Goal: Check status: Check status

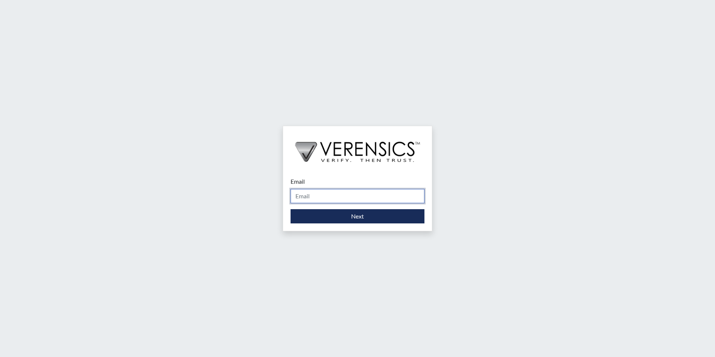
click at [311, 193] on input "Email" at bounding box center [358, 196] width 134 height 14
type input "[PERSON_NAME][EMAIL_ADDRESS][DOMAIN_NAME]"
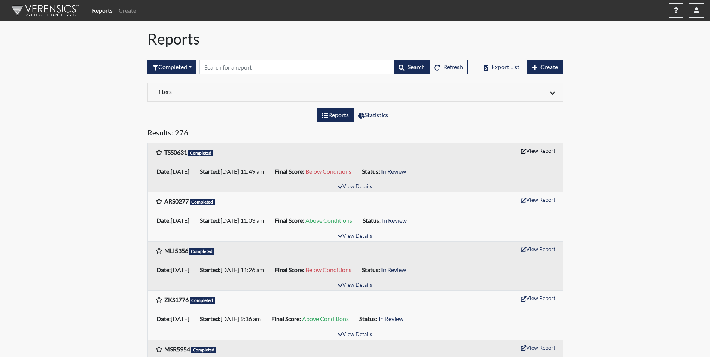
click at [542, 149] on button "View Report" at bounding box center [537, 151] width 41 height 12
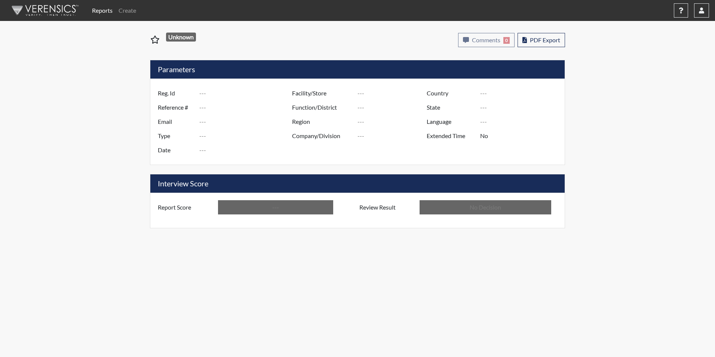
type input "TSS0631"
type input "51465"
type input "---"
type input "Corrections Pre-Employment"
type input "[DATE]"
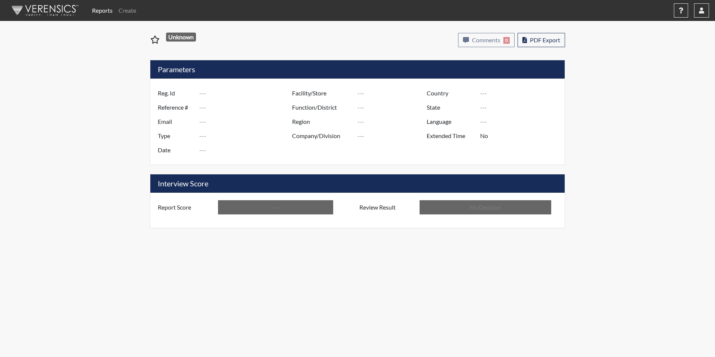
type input "[PERSON_NAME]"
type input "[GEOGRAPHIC_DATA]"
type input "[US_STATE]"
type input "English"
type input "Below Conditions"
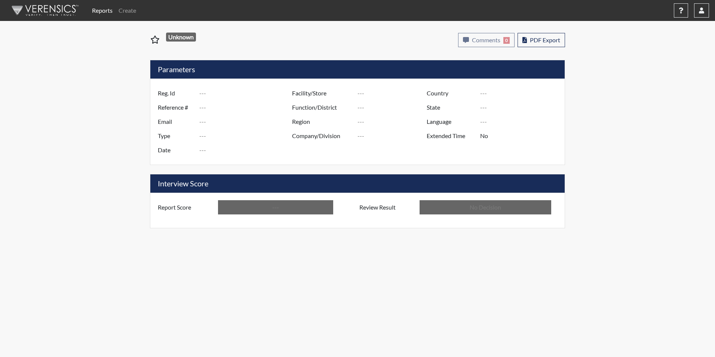
type input "In Review"
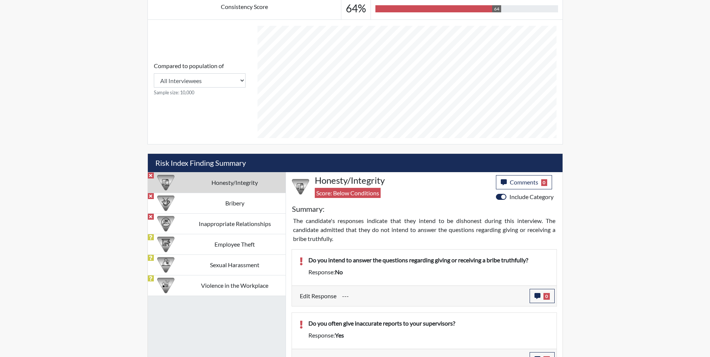
scroll to position [374059, 373872]
click at [239, 203] on td "Bribery" at bounding box center [234, 203] width 101 height 21
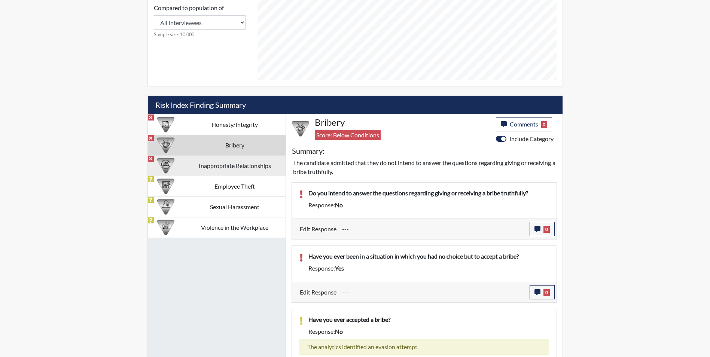
click at [245, 165] on td "Inappropriate Relationships" at bounding box center [234, 165] width 101 height 21
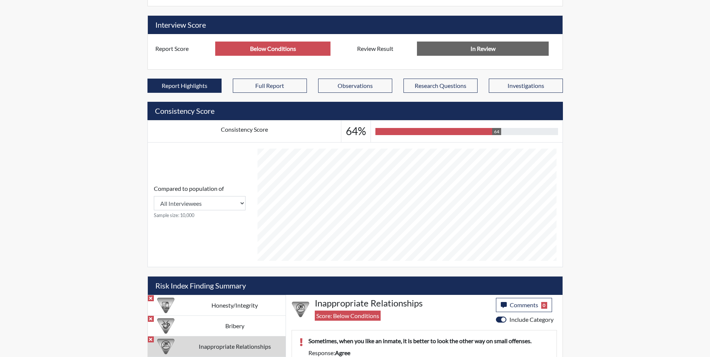
scroll to position [239, 0]
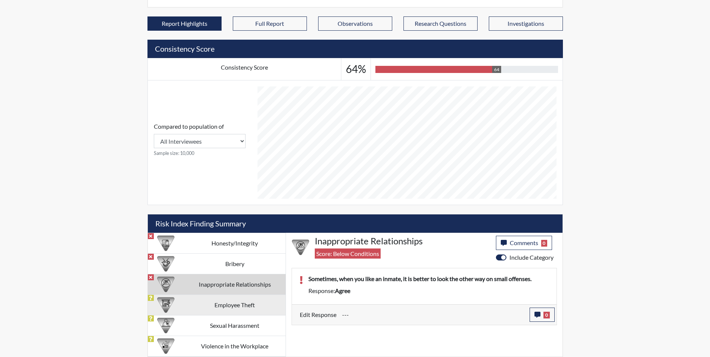
click at [221, 309] on td "Employee Theft" at bounding box center [234, 304] width 101 height 21
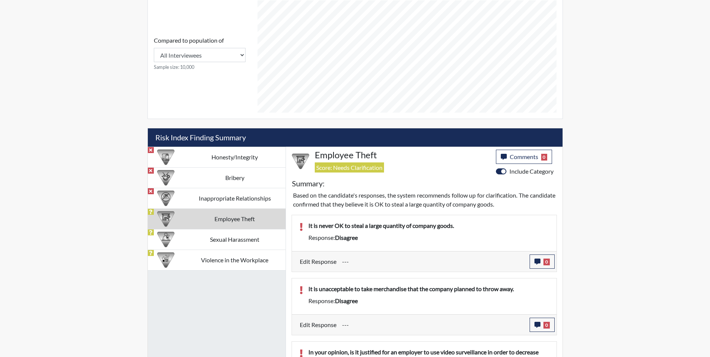
scroll to position [374059, 373872]
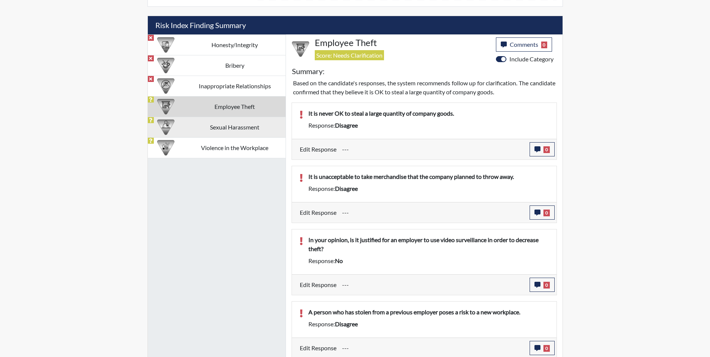
click at [235, 125] on td "Sexual Harassment" at bounding box center [234, 127] width 101 height 21
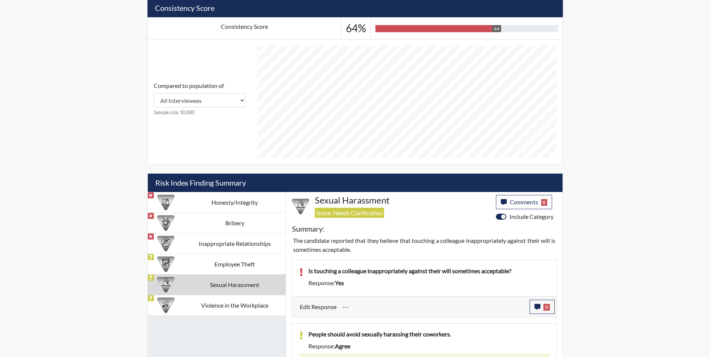
scroll to position [319, 0]
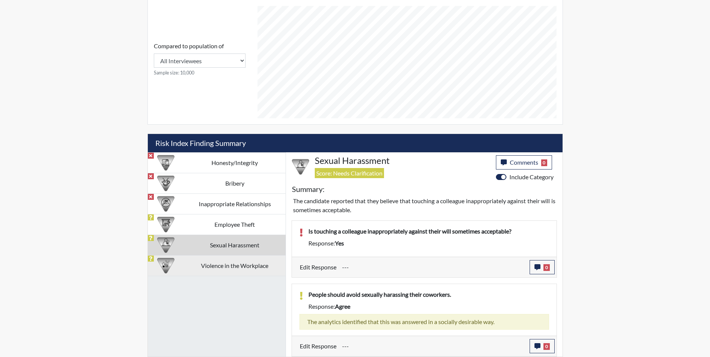
click at [247, 268] on td "Violence in the Workplace" at bounding box center [234, 265] width 101 height 21
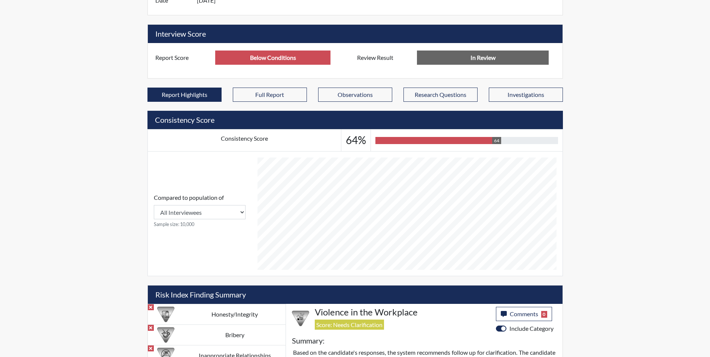
scroll to position [374059, 373872]
